Goal: Navigation & Orientation: Find specific page/section

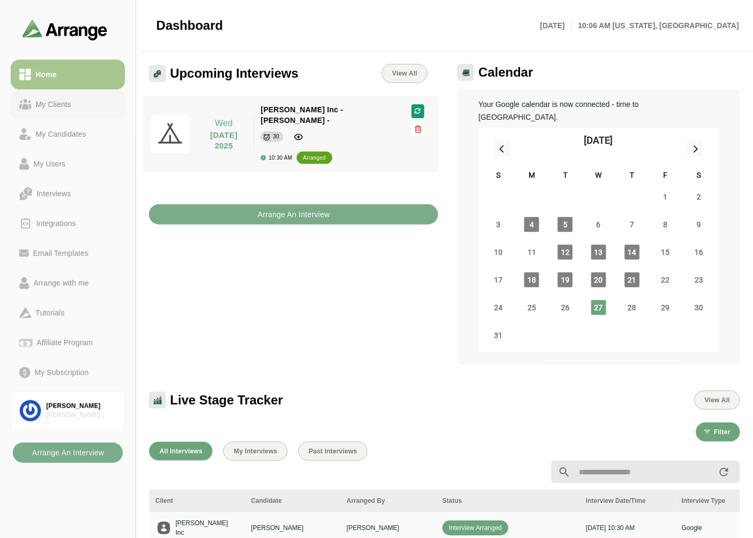
click at [72, 118] on link "My Clients" at bounding box center [68, 104] width 114 height 30
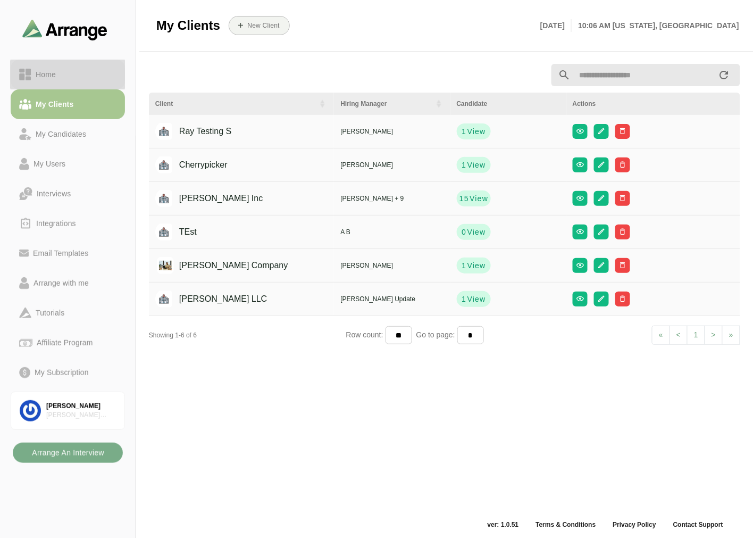
click at [81, 71] on div "Home" at bounding box center [67, 74] width 97 height 13
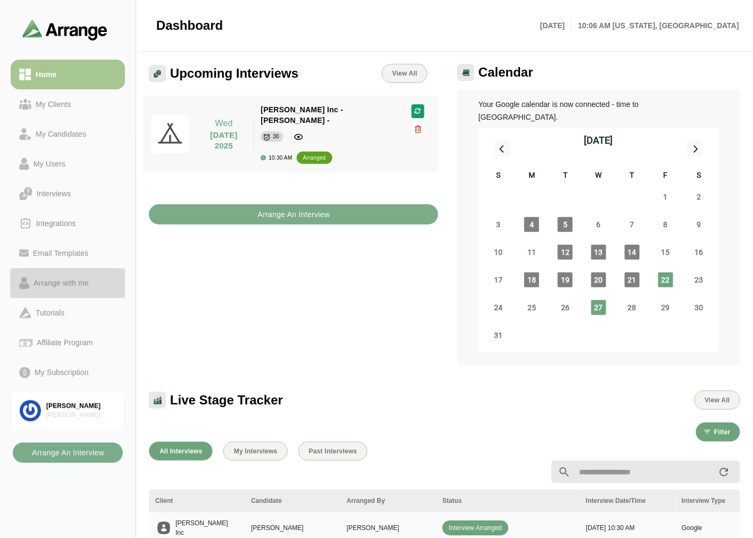
click at [68, 279] on div "Arrange with me" at bounding box center [61, 283] width 64 height 13
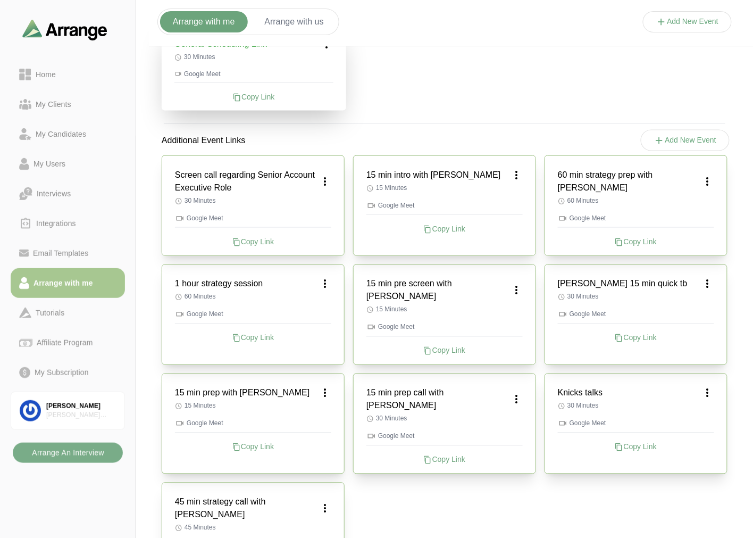
scroll to position [346, 0]
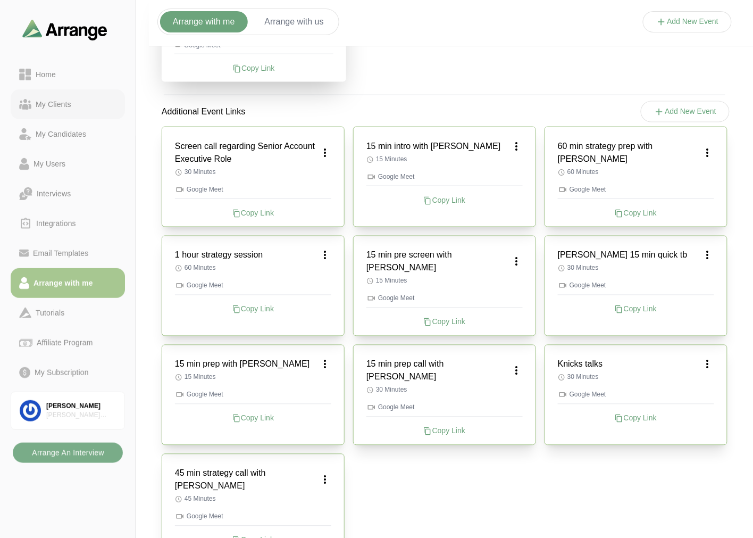
click at [60, 110] on div "My Clients" at bounding box center [53, 104] width 44 height 13
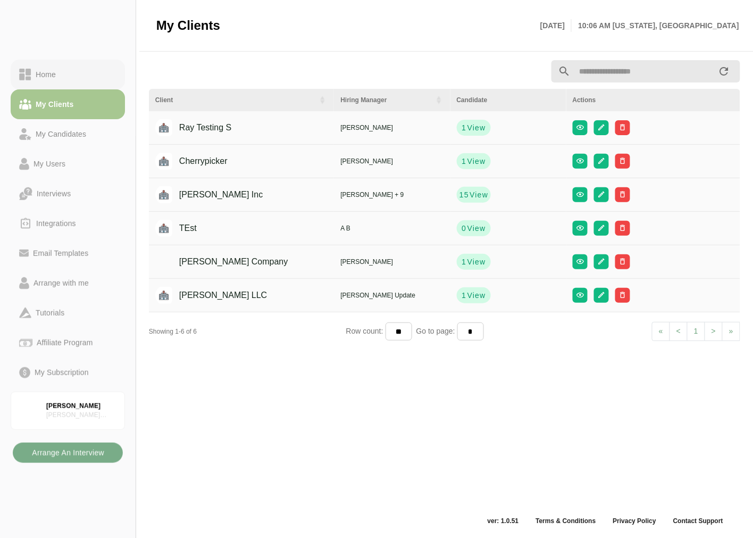
scroll to position [3, 0]
click at [51, 82] on link "Home" at bounding box center [68, 75] width 114 height 30
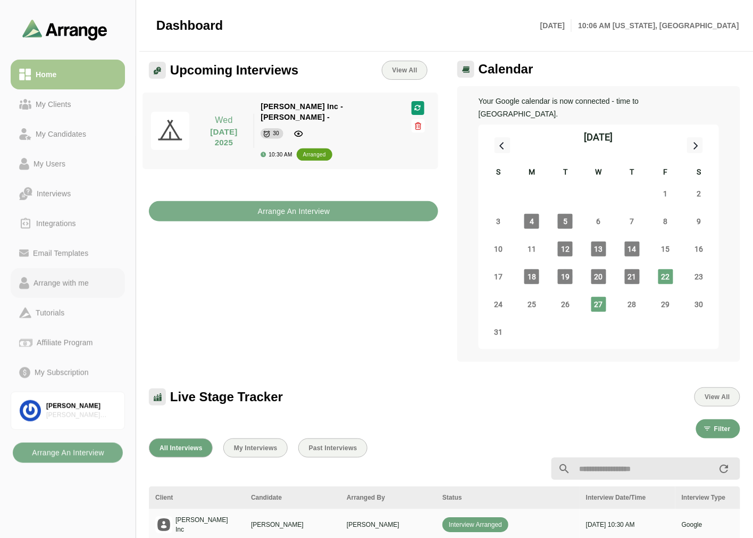
click at [77, 286] on div "Arrange with me" at bounding box center [61, 283] width 64 height 13
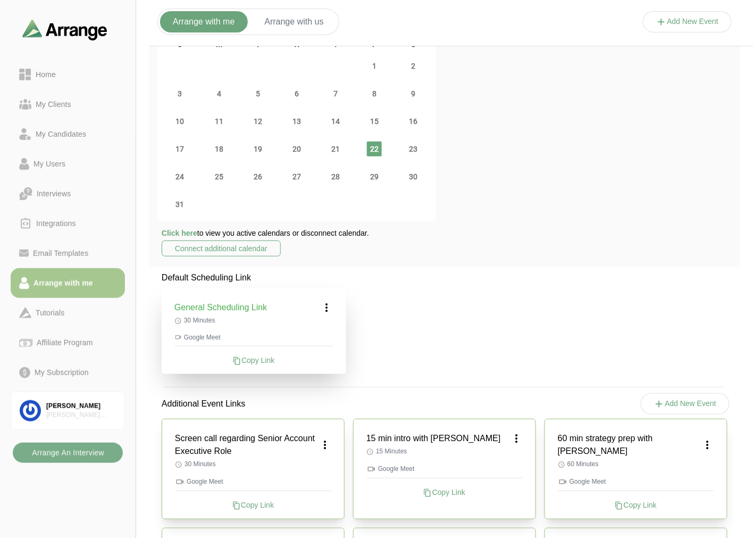
scroll to position [181, 0]
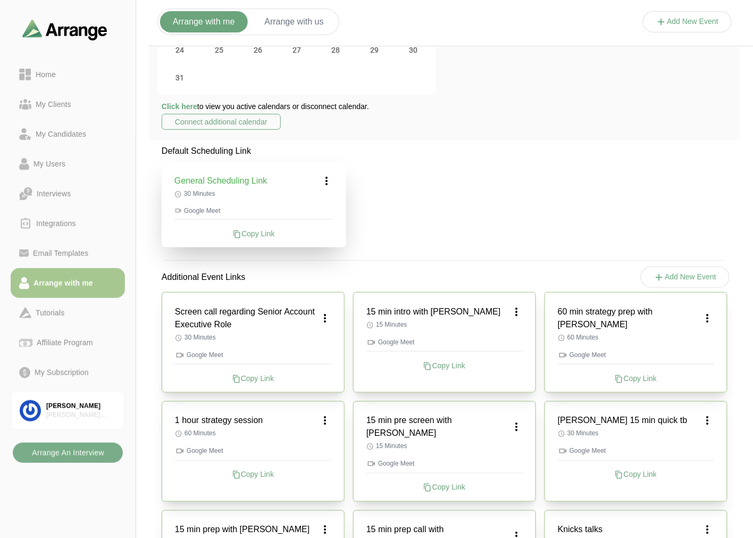
click at [327, 322] on icon at bounding box center [325, 318] width 13 height 13
click at [326, 337] on div "Edit" at bounding box center [314, 341] width 49 height 20
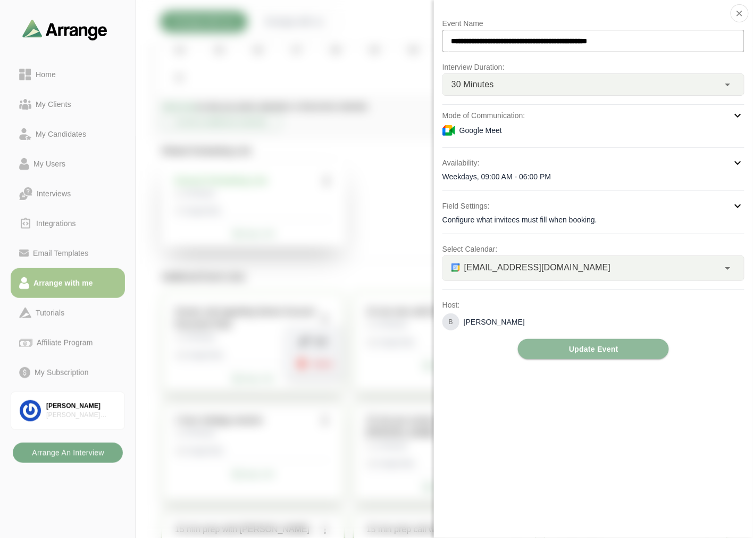
click at [509, 259] on div "bgabay88@gmail.com *" at bounding box center [581, 268] width 277 height 24
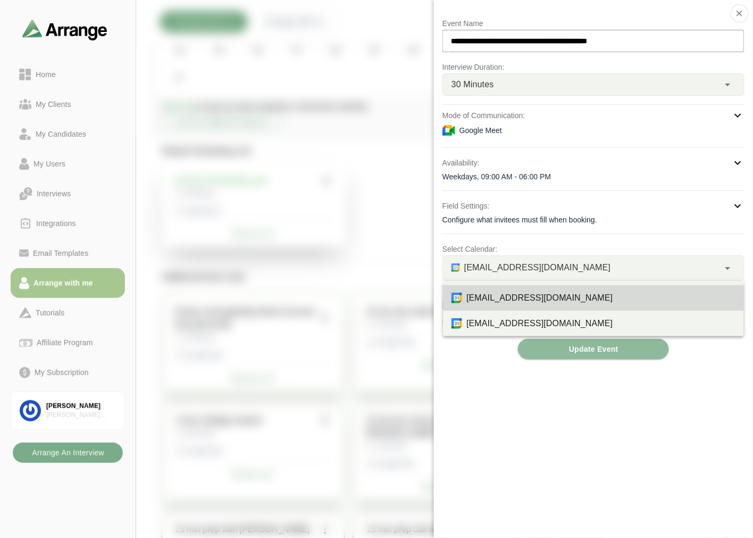
click at [501, 278] on div "bgabay88@gmail.com *" at bounding box center [581, 268] width 277 height 24
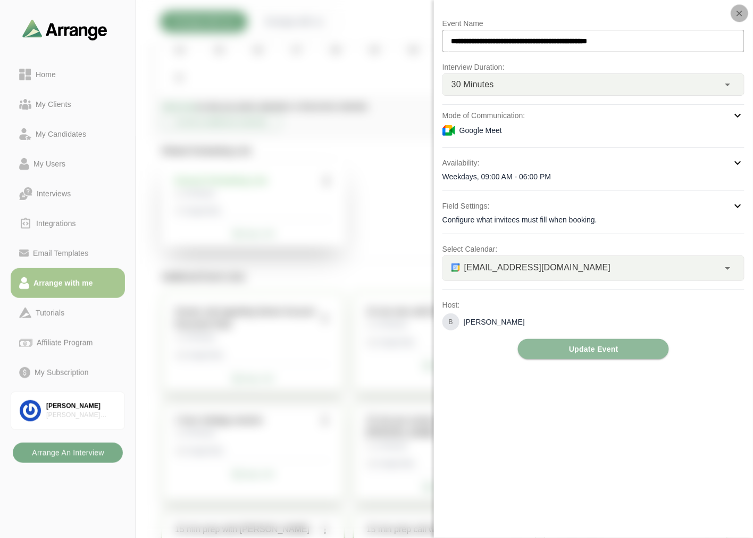
click at [738, 11] on icon "button" at bounding box center [740, 14] width 10 height 10
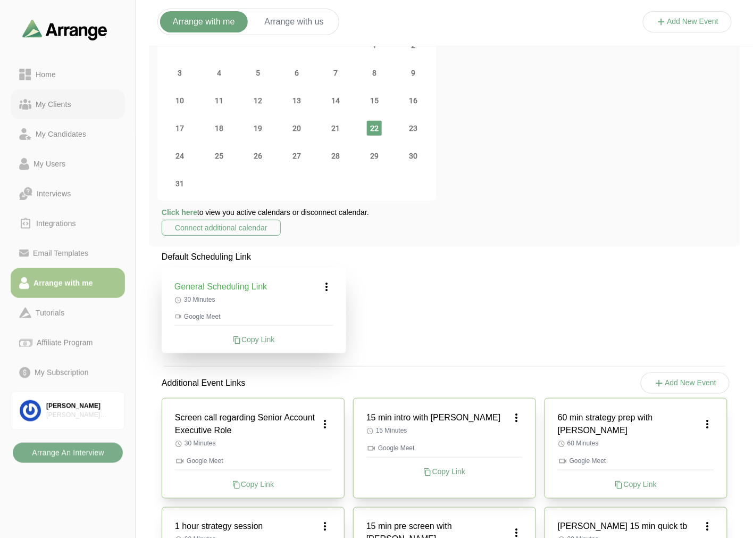
scroll to position [0, 0]
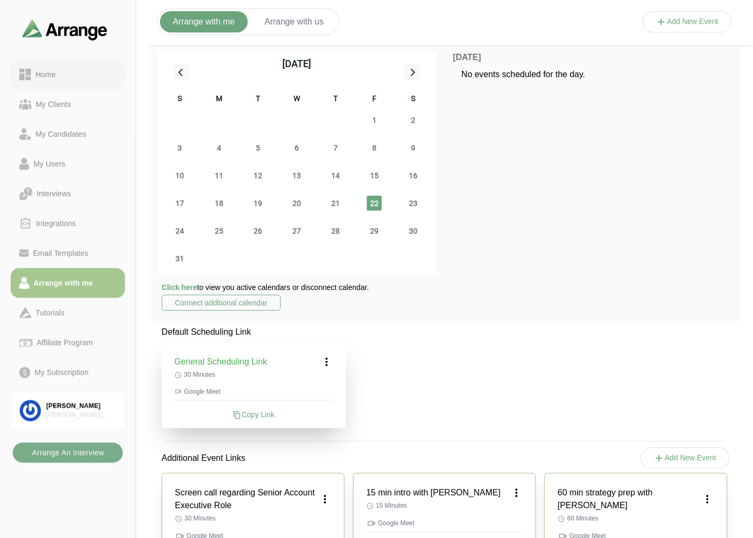
click at [35, 74] on div "Home" at bounding box center [45, 74] width 29 height 13
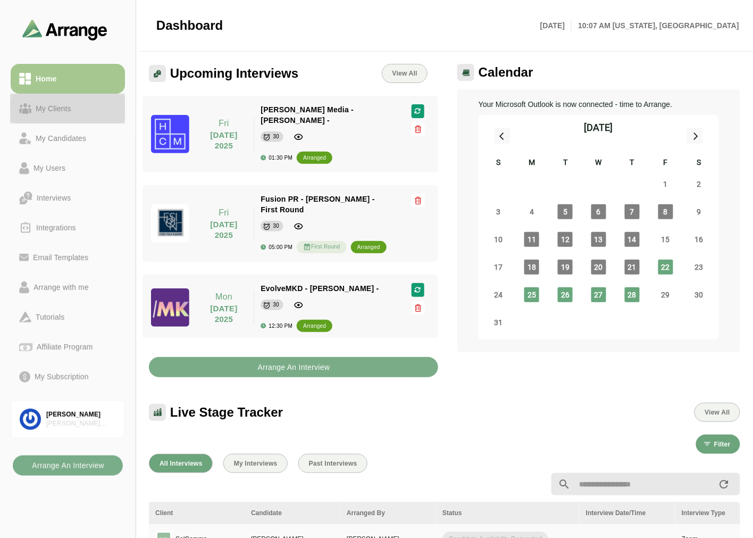
click at [51, 106] on div "My Clients" at bounding box center [53, 108] width 44 height 13
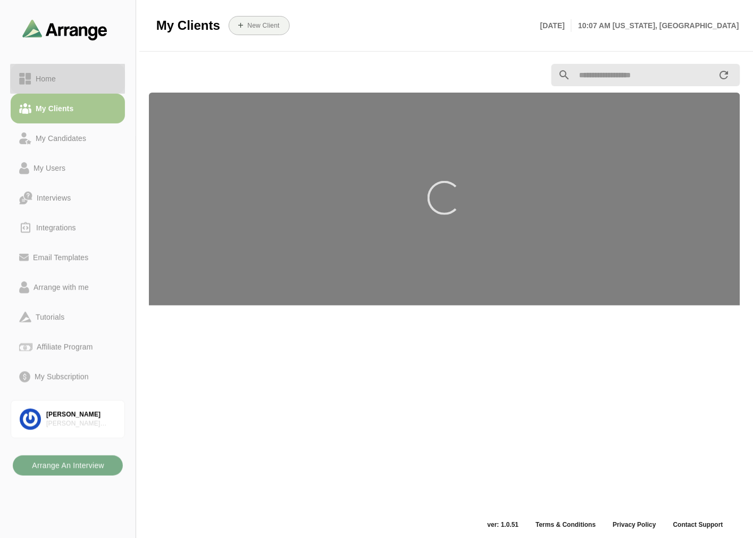
click at [57, 81] on div "Home" at bounding box center [45, 78] width 29 height 13
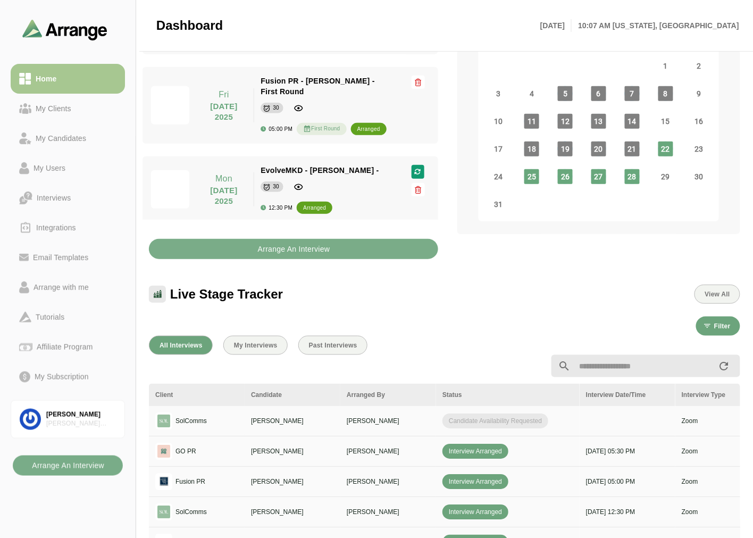
scroll to position [366, 0]
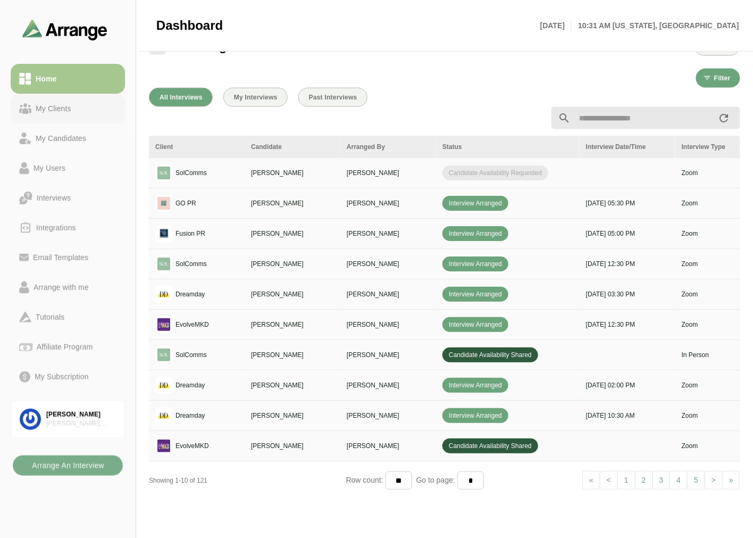
click at [54, 113] on div "My Clients" at bounding box center [53, 108] width 44 height 13
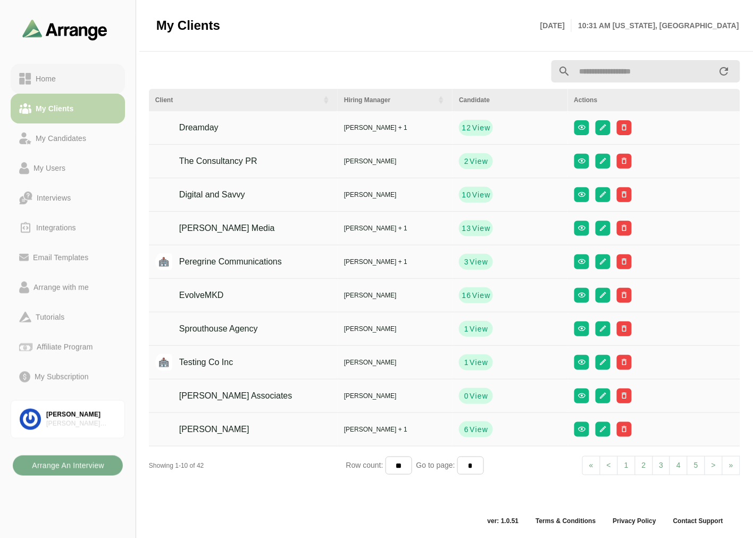
scroll to position [3, 0]
click at [77, 82] on div "Home" at bounding box center [67, 78] width 97 height 13
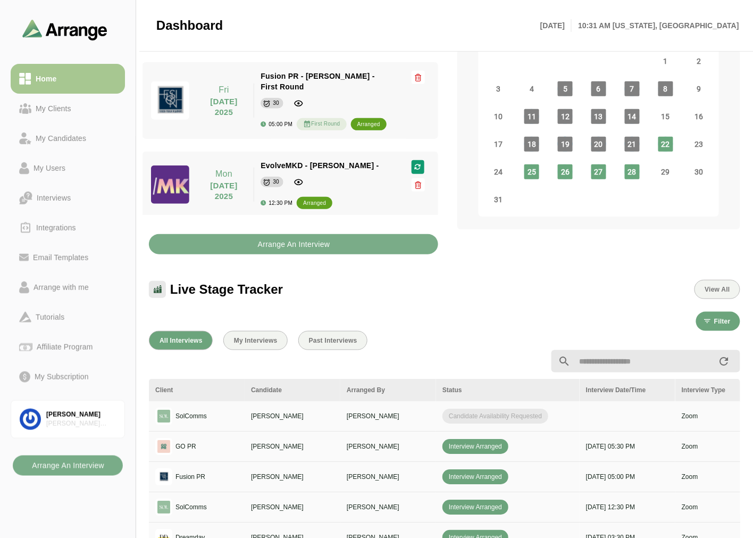
scroll to position [121, 0]
